Goal: Task Accomplishment & Management: Manage account settings

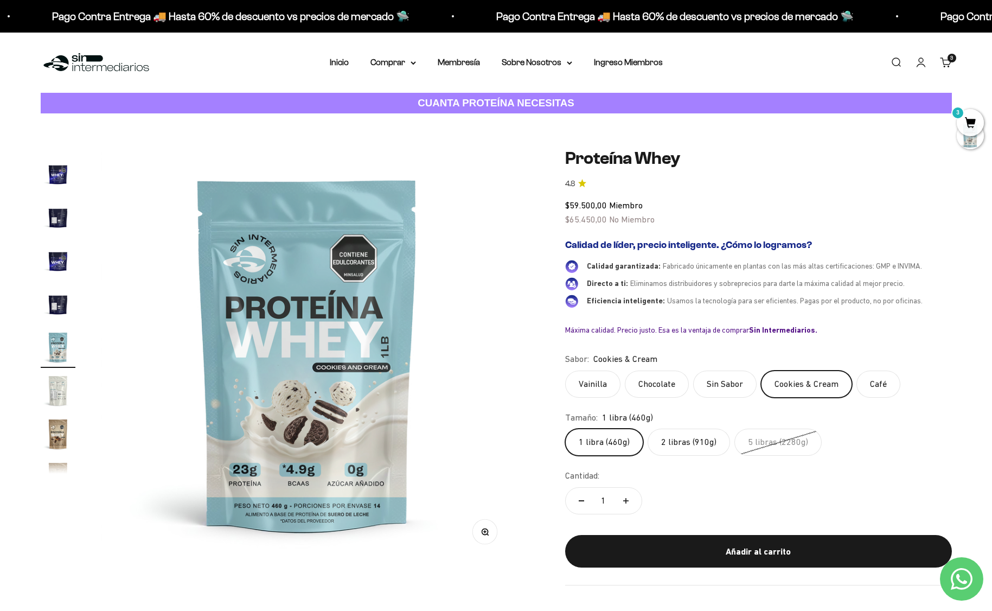
click at [927, 62] on link "Cuenta" at bounding box center [921, 62] width 12 height 12
click at [344, 61] on link "Inicio" at bounding box center [339, 62] width 19 height 9
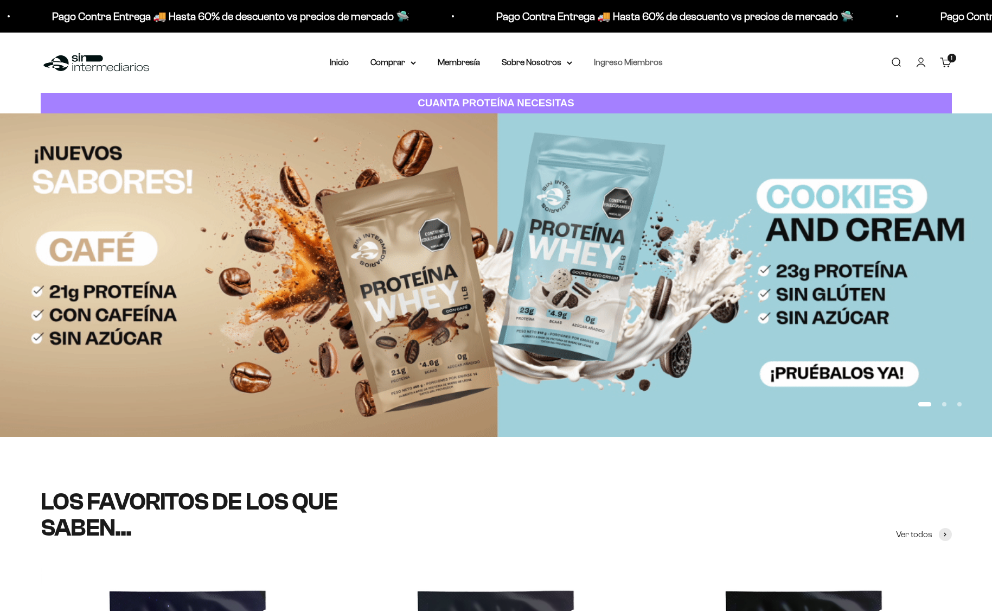
click at [628, 61] on link "Ingreso Miembros" at bounding box center [628, 62] width 69 height 9
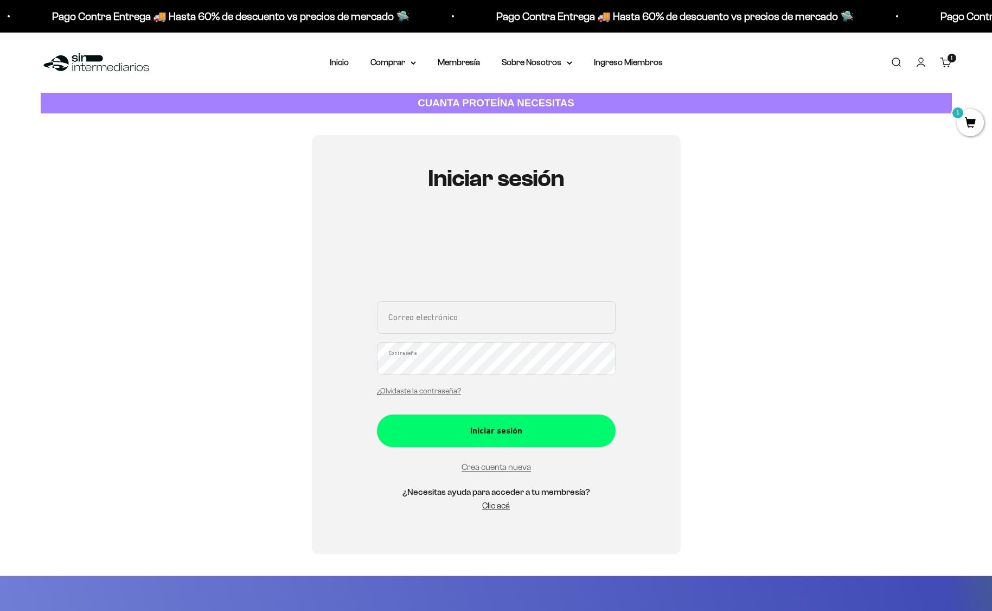
click at [463, 332] on input "Correo electrónico" at bounding box center [496, 317] width 239 height 33
type input "djflacoramirez@gmail.com"
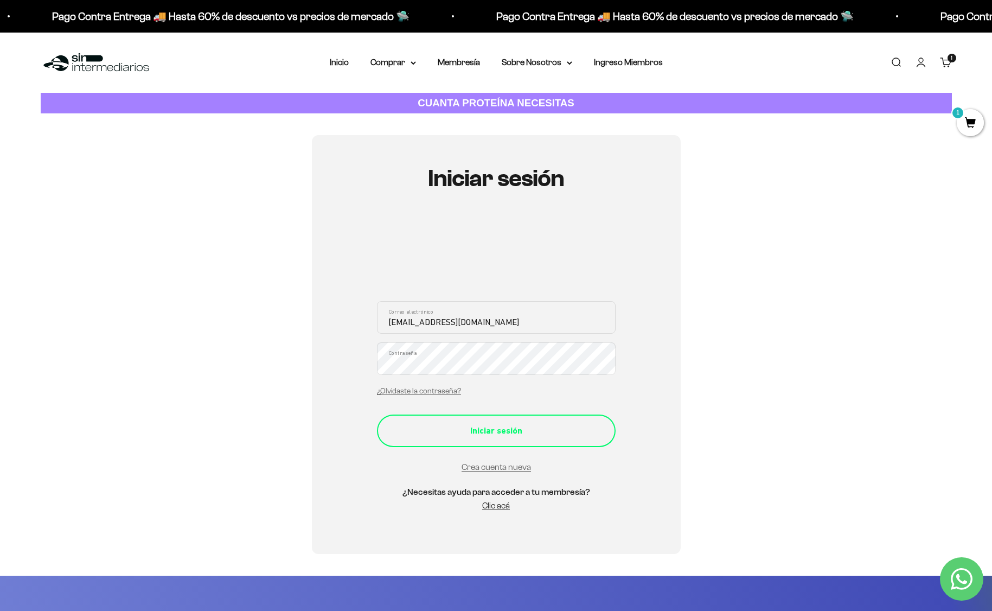
click at [513, 436] on div "Iniciar sesión" at bounding box center [496, 431] width 195 height 14
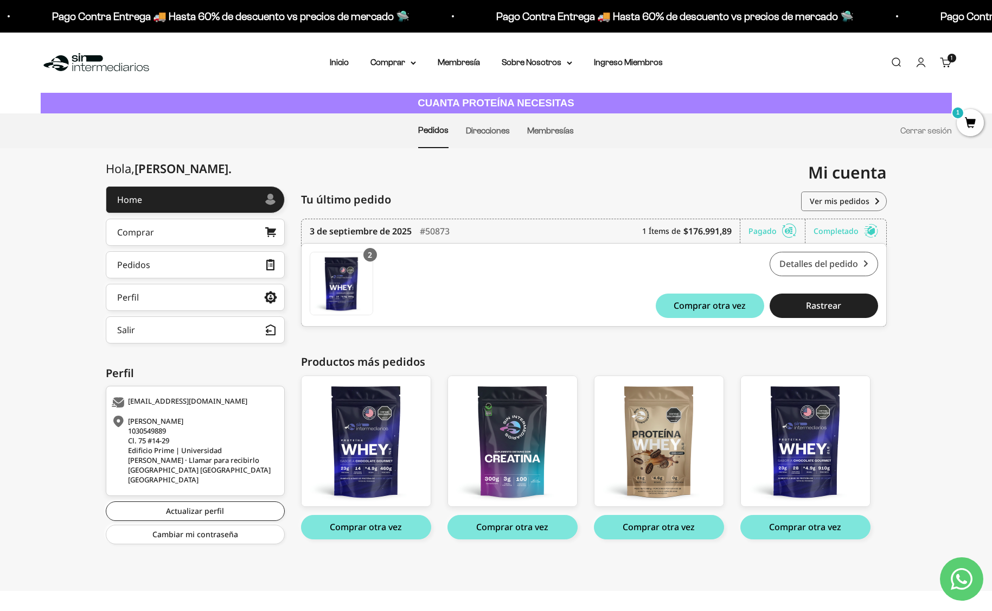
click at [835, 263] on link "Detalles del pedido" at bounding box center [824, 264] width 109 height 24
